Goal: Task Accomplishment & Management: Use online tool/utility

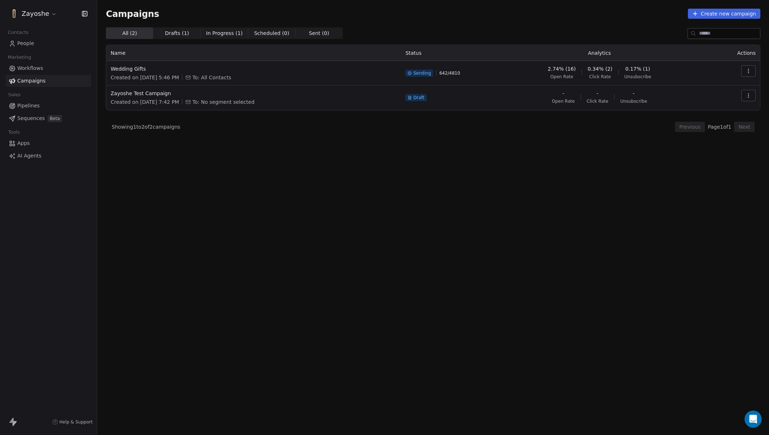
scroll to position [576, 0]
click at [159, 181] on div "All ( 2 ) All ( 2 ) Drafts ( 1 ) Drafts ( 1 ) In Progress ( 1 ) In Progress ( 1…" at bounding box center [433, 199] width 654 height 344
click at [741, 70] on button "button" at bounding box center [748, 71] width 14 height 12
click at [729, 98] on span "View Analytics" at bounding box center [712, 98] width 42 height 9
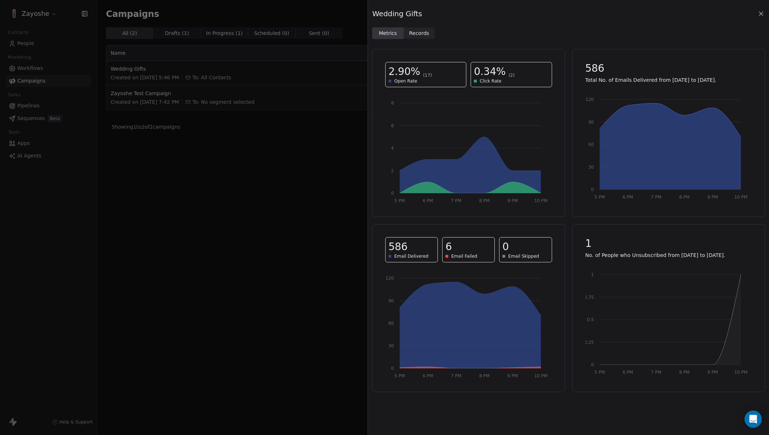
click at [418, 28] on span "Records Records" at bounding box center [418, 33] width 31 height 12
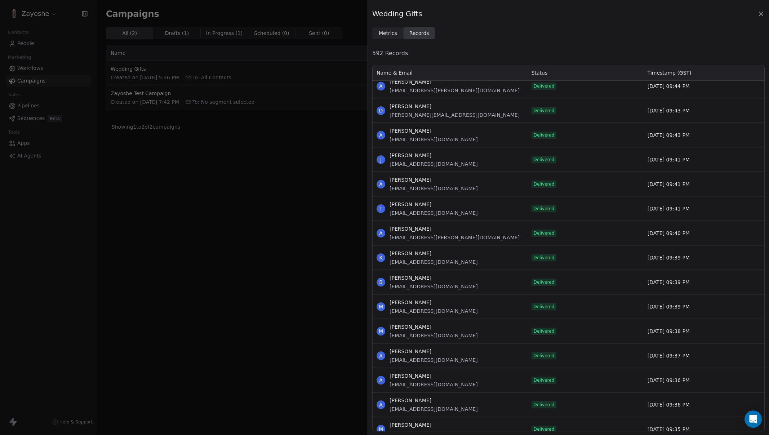
scroll to position [2581, 0]
click at [345, 297] on div "Wedding Gifts Metrics Metrics Records Records 592 Records Name & Email Status T…" at bounding box center [384, 217] width 769 height 435
